Goal: Transaction & Acquisition: Download file/media

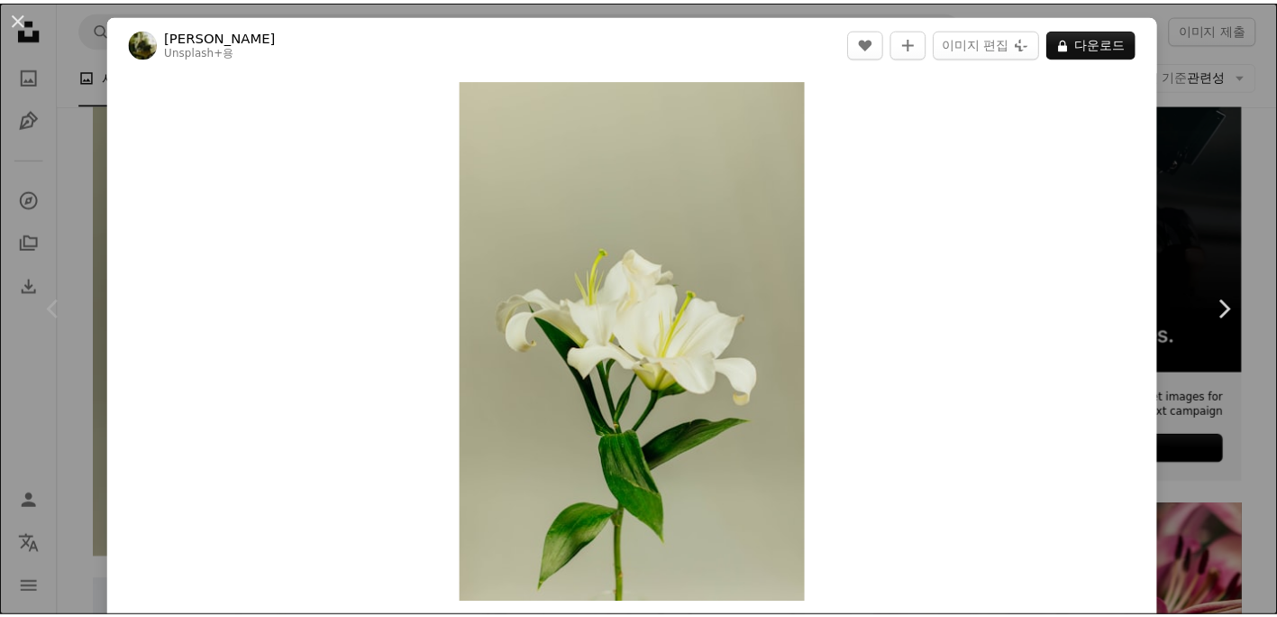
scroll to position [90, 0]
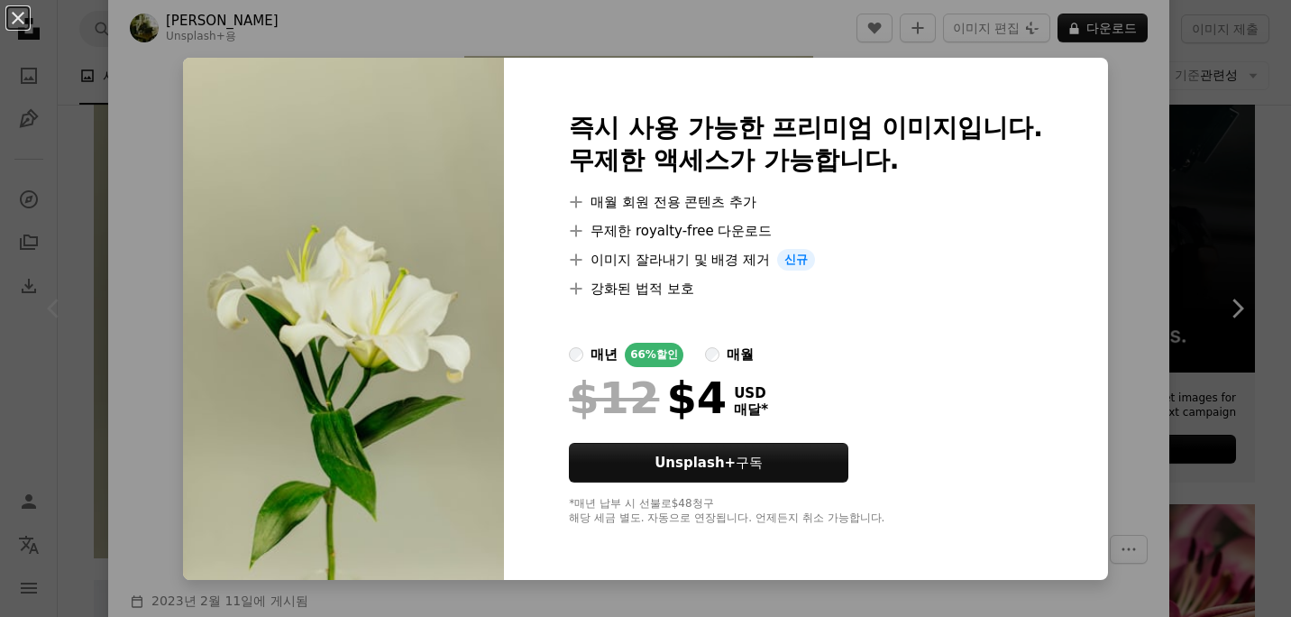
click at [1170, 174] on div "An X shape 즉시 사용 가능한 프리미엄 이미지입니다. 무제한 액세스가 가능합니다. A plus sign 매월 회원 전용 콘텐츠 추가 A…" at bounding box center [645, 308] width 1291 height 617
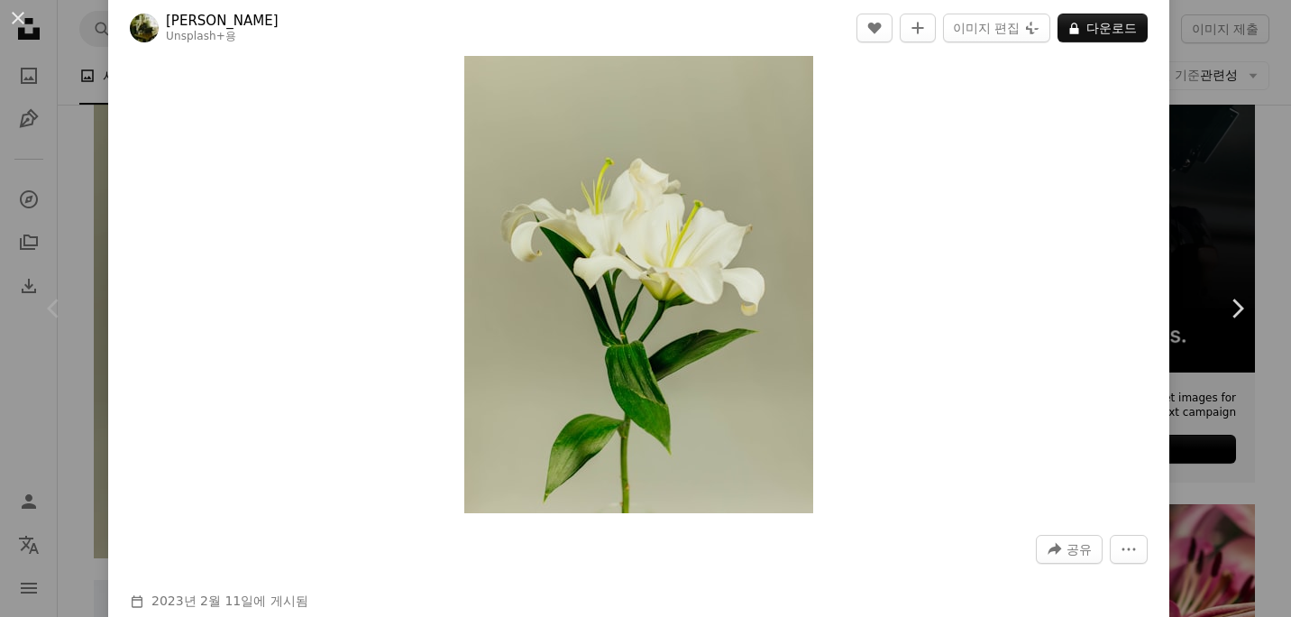
click at [1220, 213] on div "An X shape Chevron left Chevron right [PERSON_NAME] Unsplash+ 용 A heart A plus …" at bounding box center [645, 308] width 1291 height 617
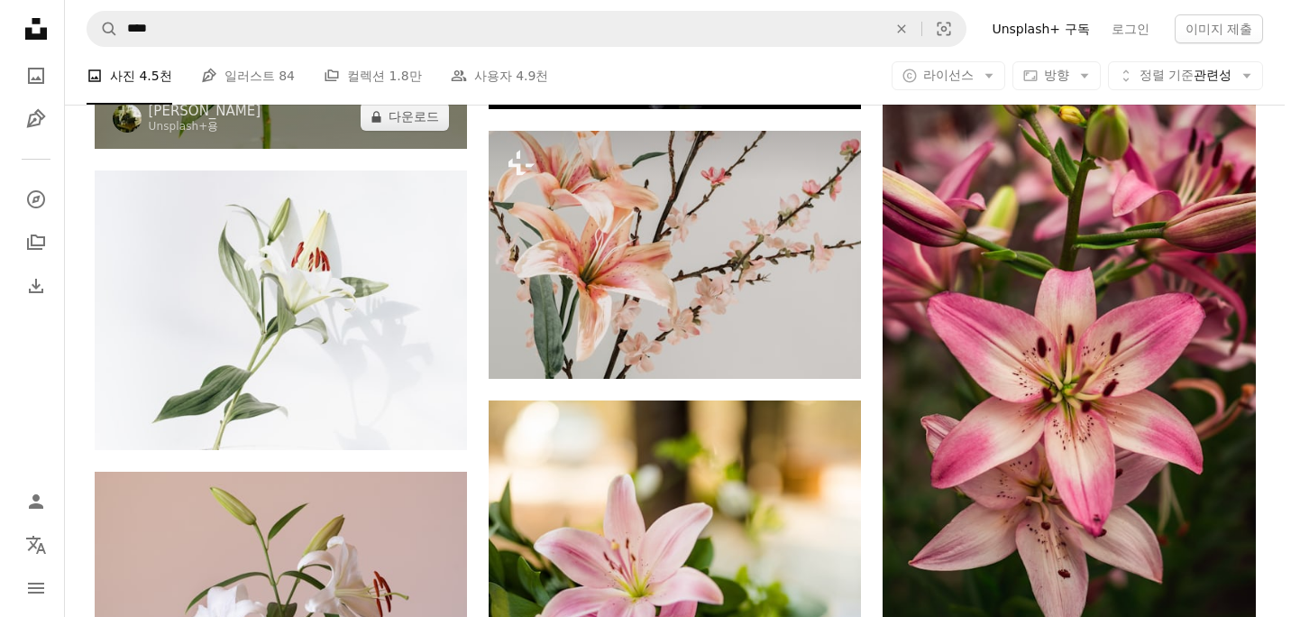
scroll to position [902, 0]
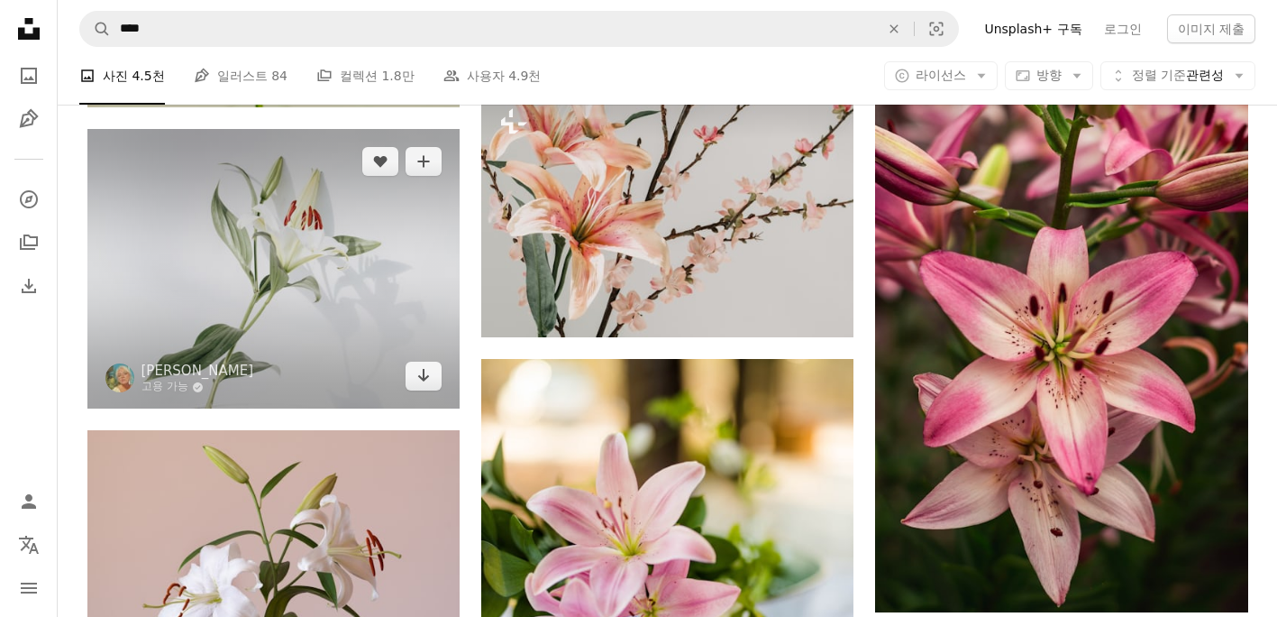
click at [379, 265] on img at bounding box center [273, 268] width 372 height 279
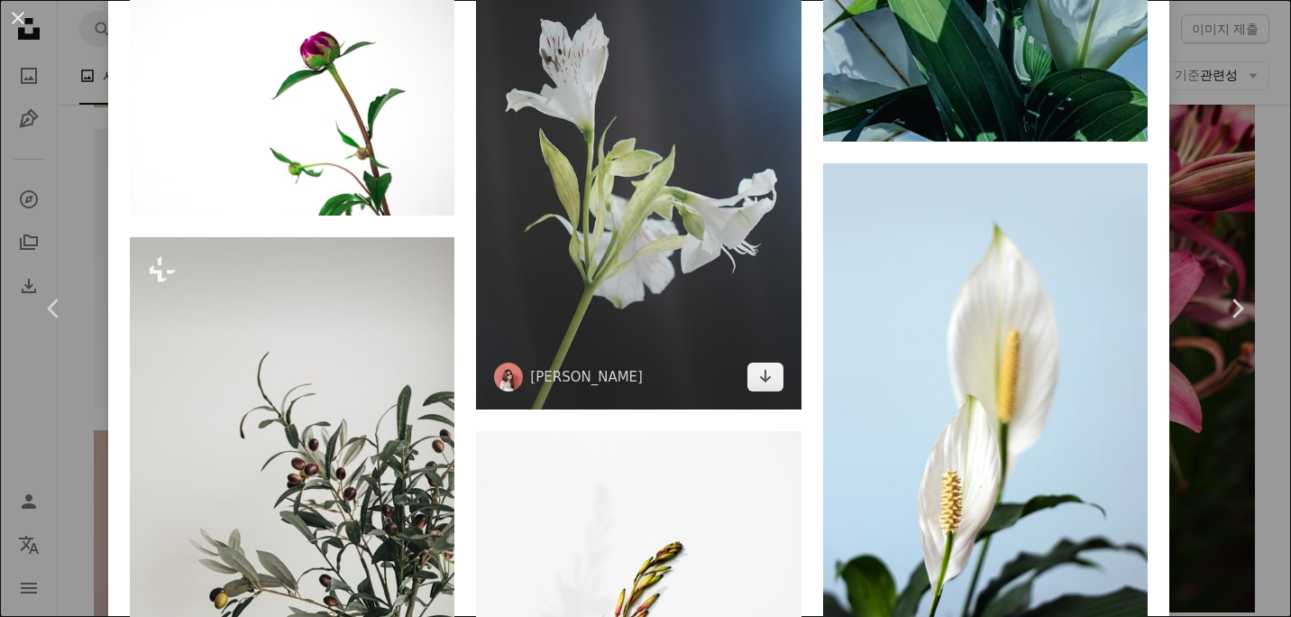
scroll to position [2614, 0]
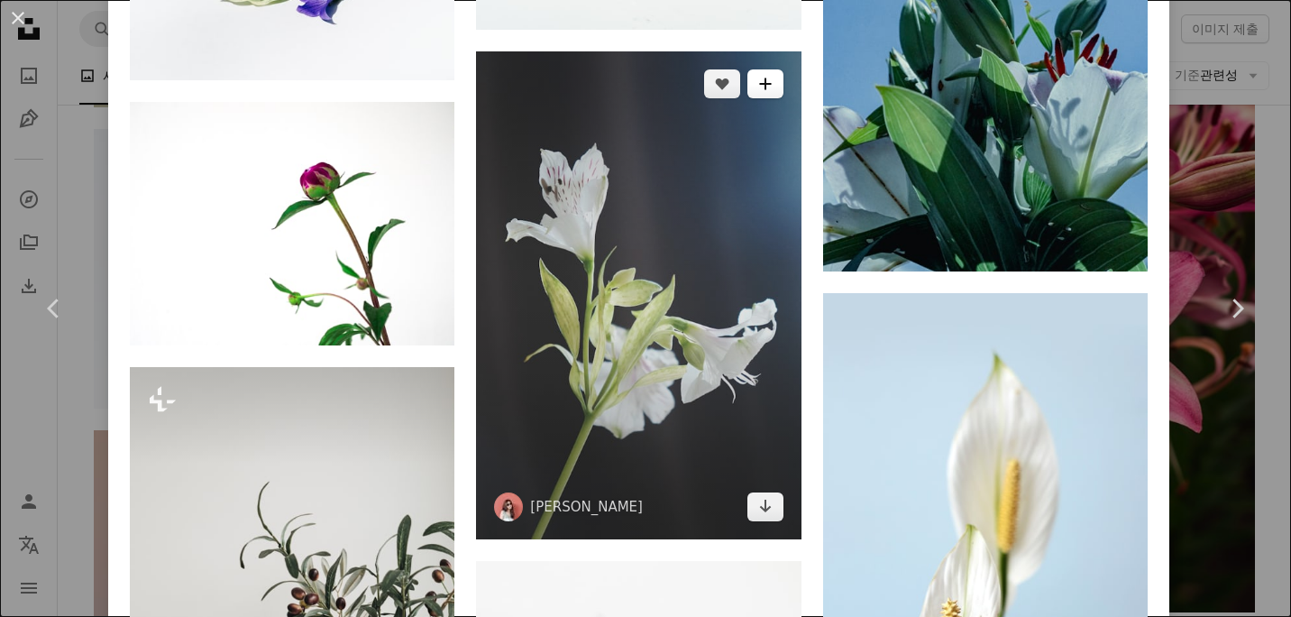
click at [765, 69] on button "A plus sign" at bounding box center [765, 83] width 36 height 29
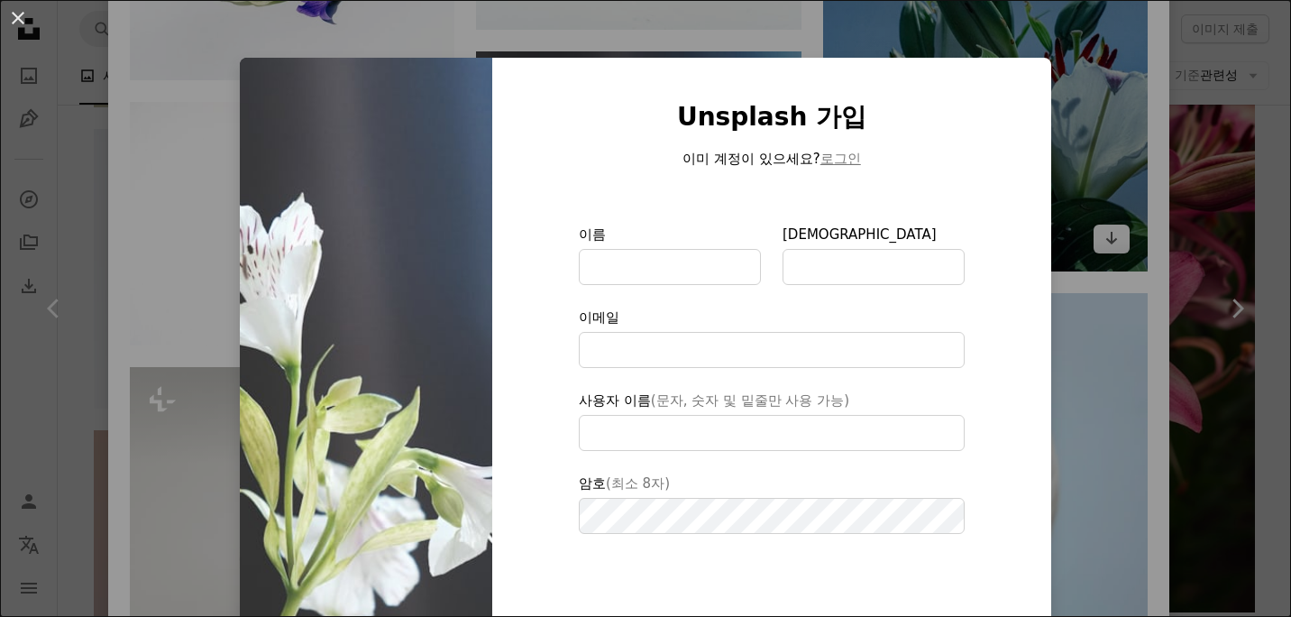
drag, startPoint x: 1133, startPoint y: 122, endPoint x: 1116, endPoint y: 127, distance: 18.0
click at [1133, 123] on div "An X shape Unsplash 가입 이미 계정이 있으세요? 로그인 이름 성 이메일 사용자 이름 (문자, 숫자 및 밑줄만 사용 가능) 암호…" at bounding box center [645, 308] width 1291 height 617
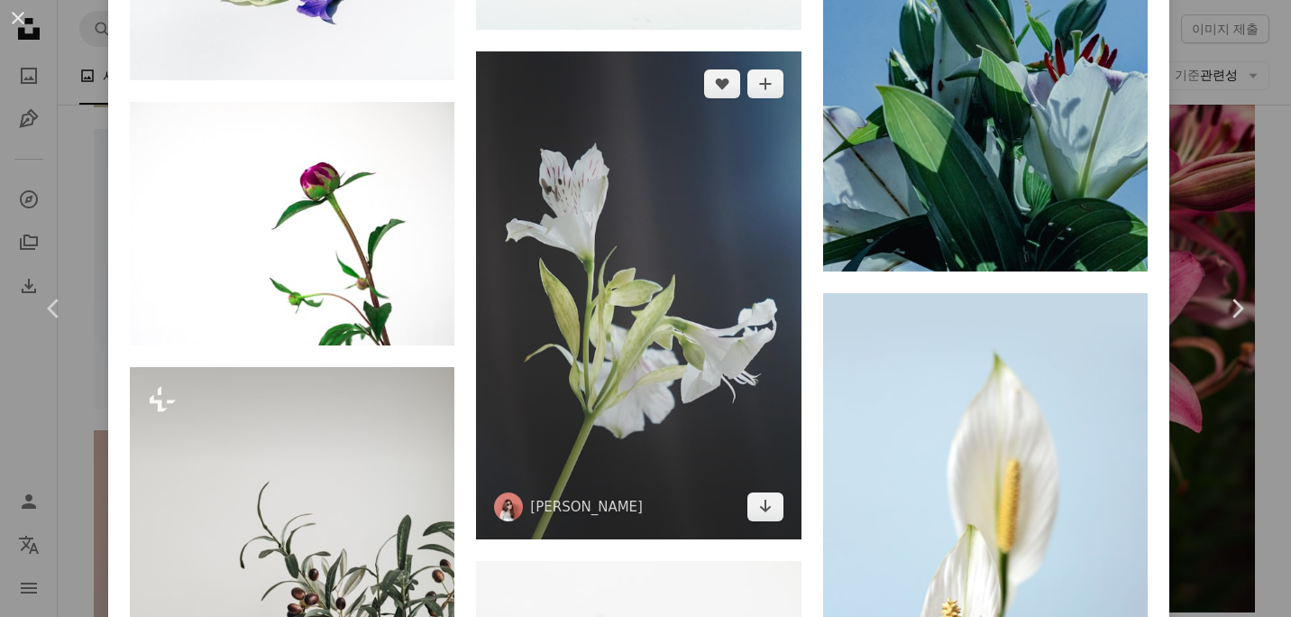
click at [692, 178] on img at bounding box center [638, 294] width 325 height 487
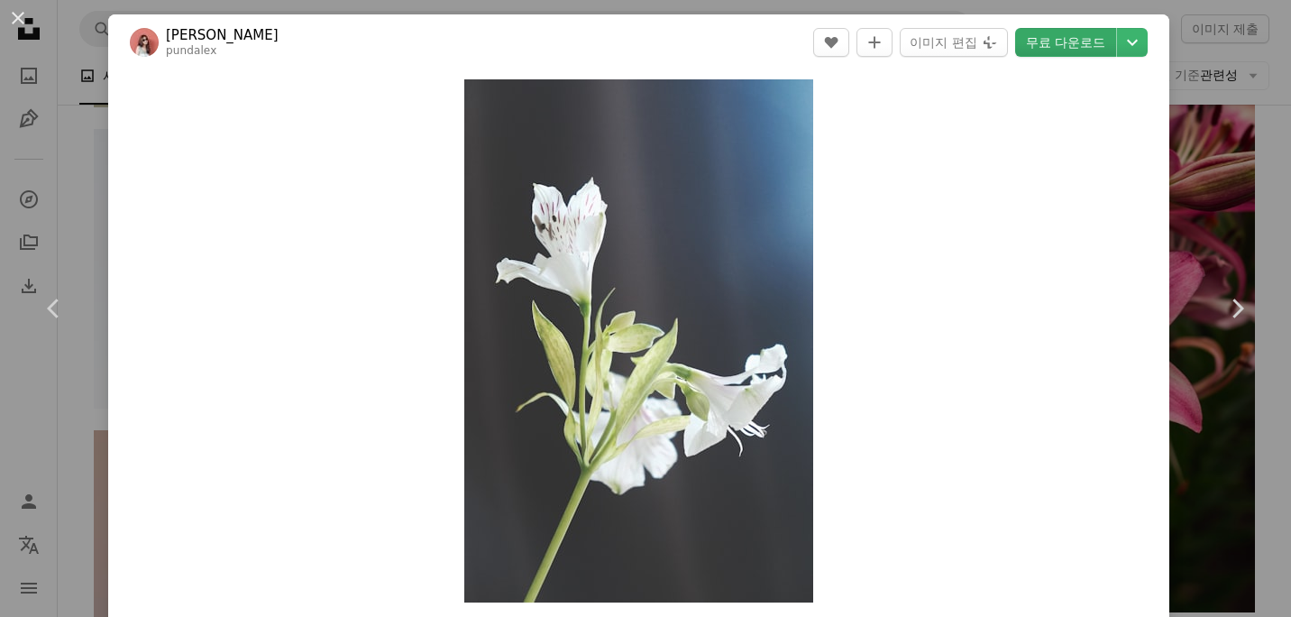
click at [1058, 40] on link "무료 다운로드" at bounding box center [1065, 42] width 101 height 29
